Goal: Use online tool/utility

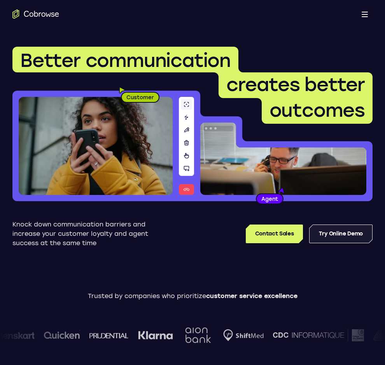
click at [343, 235] on link "Try Online Demo" at bounding box center [341, 234] width 63 height 19
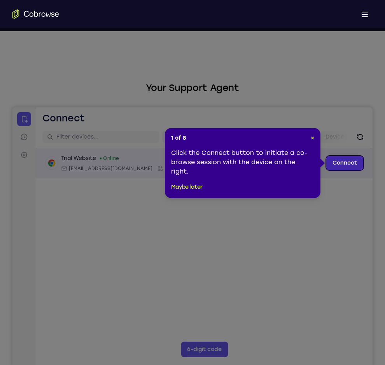
click at [345, 161] on link "Connect" at bounding box center [345, 163] width 37 height 14
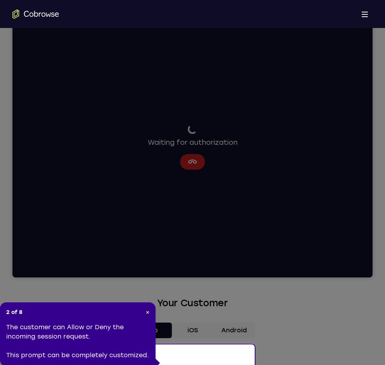
scroll to position [91, 0]
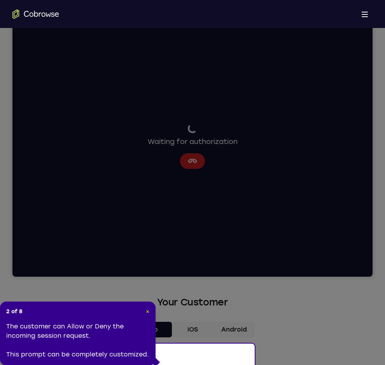
click at [147, 310] on span "×" at bounding box center [148, 311] width 4 height 7
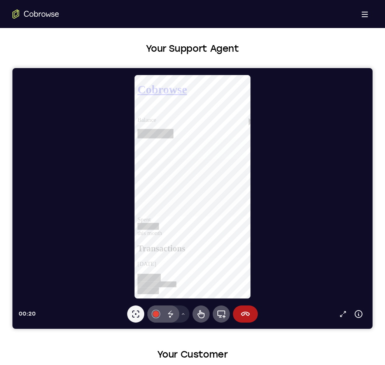
scroll to position [40, 0]
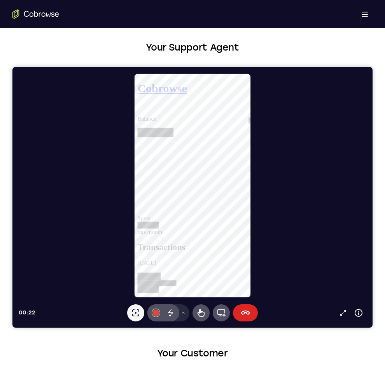
click at [245, 312] on icon at bounding box center [245, 312] width 9 height 9
